Goal: Information Seeking & Learning: Learn about a topic

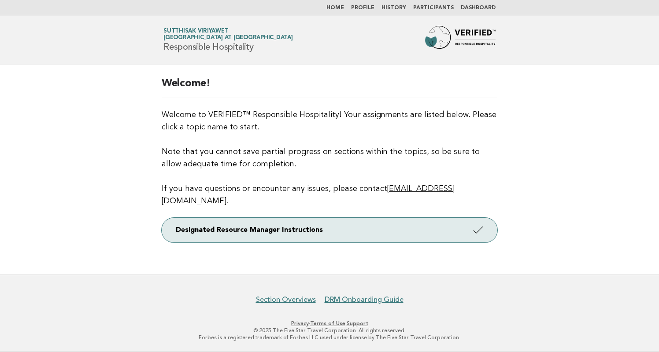
click at [476, 7] on link "Dashboard" at bounding box center [477, 7] width 35 height 5
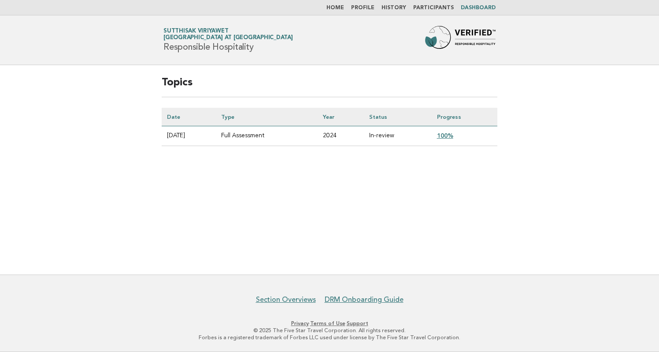
click at [452, 136] on link "100%" at bounding box center [445, 135] width 16 height 7
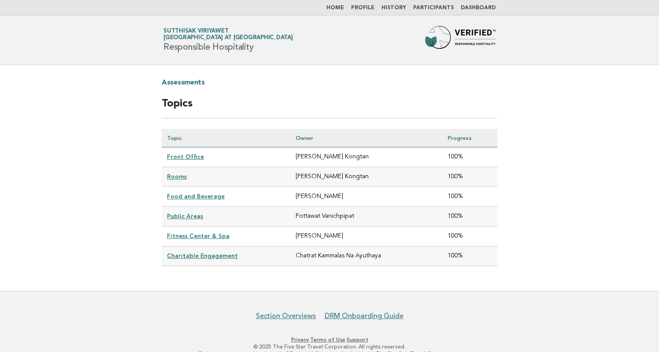
click at [197, 196] on link "Food and Beverage" at bounding box center [196, 196] width 58 height 7
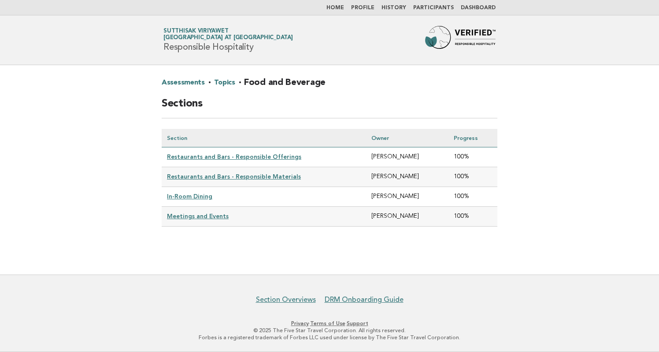
click at [209, 181] on td "Restaurants and Bars - Responsible Materials" at bounding box center [264, 177] width 204 height 20
click at [217, 157] on link "Restaurants and Bars - Responsible Offerings" at bounding box center [234, 156] width 134 height 7
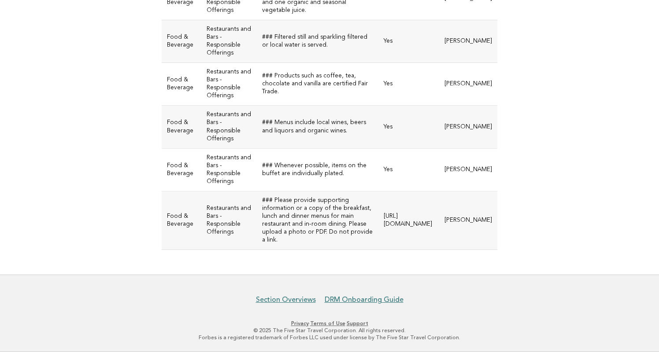
scroll to position [681, 0]
click at [378, 213] on td "https://be0idi9hwh.ucarecd.net/17de6f29-5c43-4b2a-8f74-baa6bd4e775d~3/" at bounding box center [408, 220] width 61 height 59
